Goal: Task Accomplishment & Management: Manage account settings

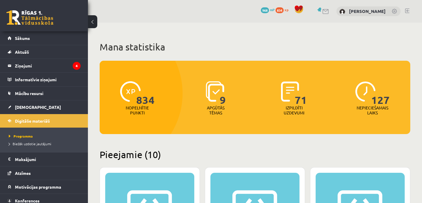
click at [408, 12] on link at bounding box center [407, 11] width 4 height 5
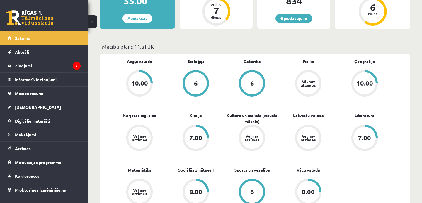
scroll to position [138, 0]
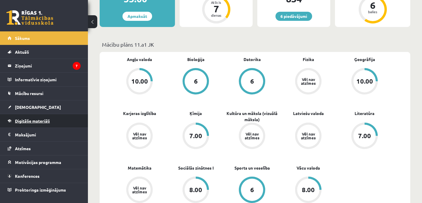
click at [54, 122] on link "Digitālie materiāli" at bounding box center [44, 120] width 73 height 13
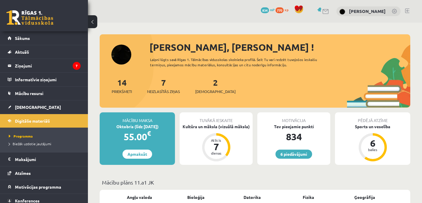
scroll to position [0, 0]
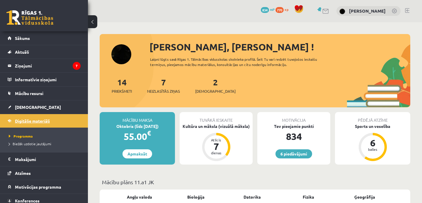
click at [43, 121] on span "Digitālie materiāli" at bounding box center [32, 120] width 35 height 5
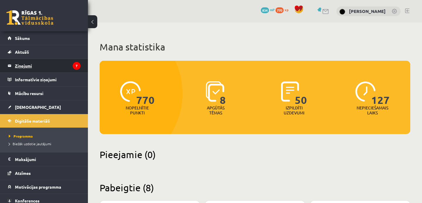
click at [62, 67] on legend "Ziņojumi 7" at bounding box center [48, 65] width 66 height 13
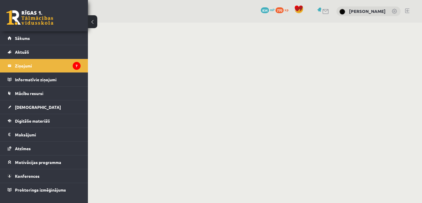
click at [95, 22] on button at bounding box center [92, 21] width 9 height 13
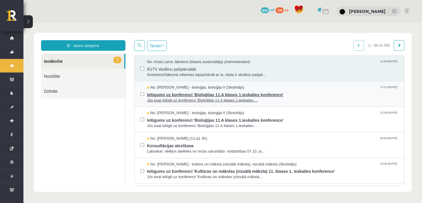
click at [175, 96] on span "Ielūgums uz konferenci 'Bioloģijas 11.A klases 1.ieskaites konference'" at bounding box center [273, 93] width 252 height 7
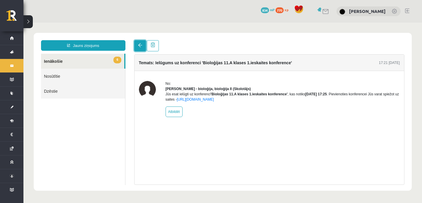
click at [139, 50] on link at bounding box center [140, 45] width 12 height 11
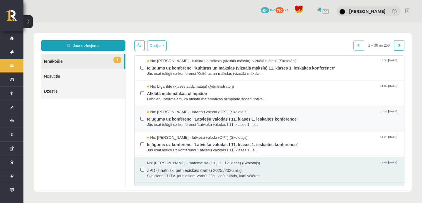
scroll to position [119, 0]
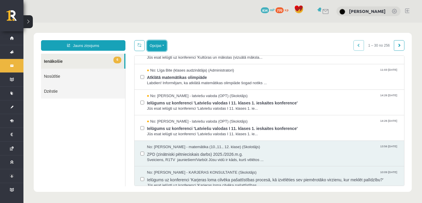
click at [160, 44] on button "Opcijas" at bounding box center [157, 45] width 20 height 11
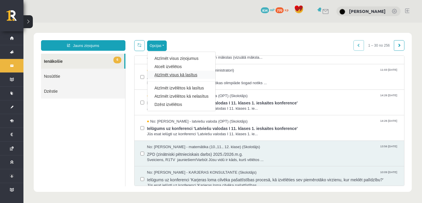
click at [177, 73] on link "Atzīmēt visus kā lasītus" at bounding box center [182, 75] width 54 height 6
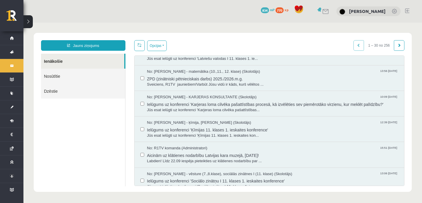
scroll to position [0, 0]
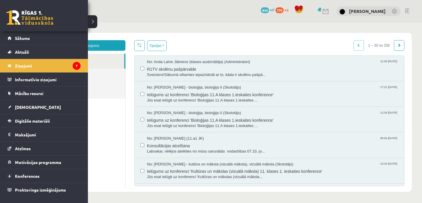
click at [25, 18] on link at bounding box center [29, 17] width 47 height 15
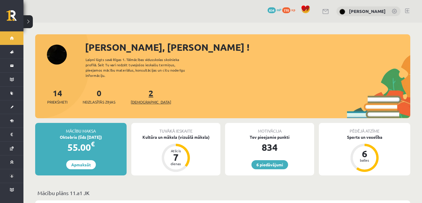
click at [141, 89] on link "2 Ieskaites" at bounding box center [151, 96] width 40 height 17
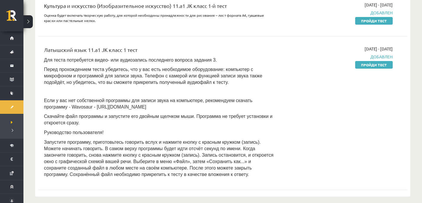
scroll to position [82, 0]
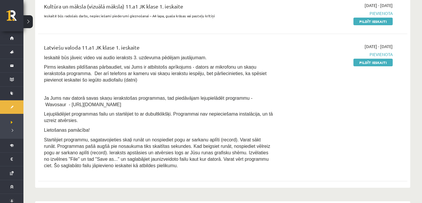
click at [279, 66] on div "2025-10-01 - 2025-10-15 Pievienota Pildīt ieskaiti" at bounding box center [337, 107] width 119 height 128
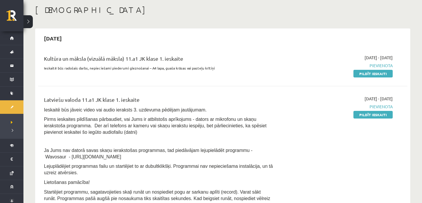
scroll to position [29, 0]
